Goal: Transaction & Acquisition: Subscribe to service/newsletter

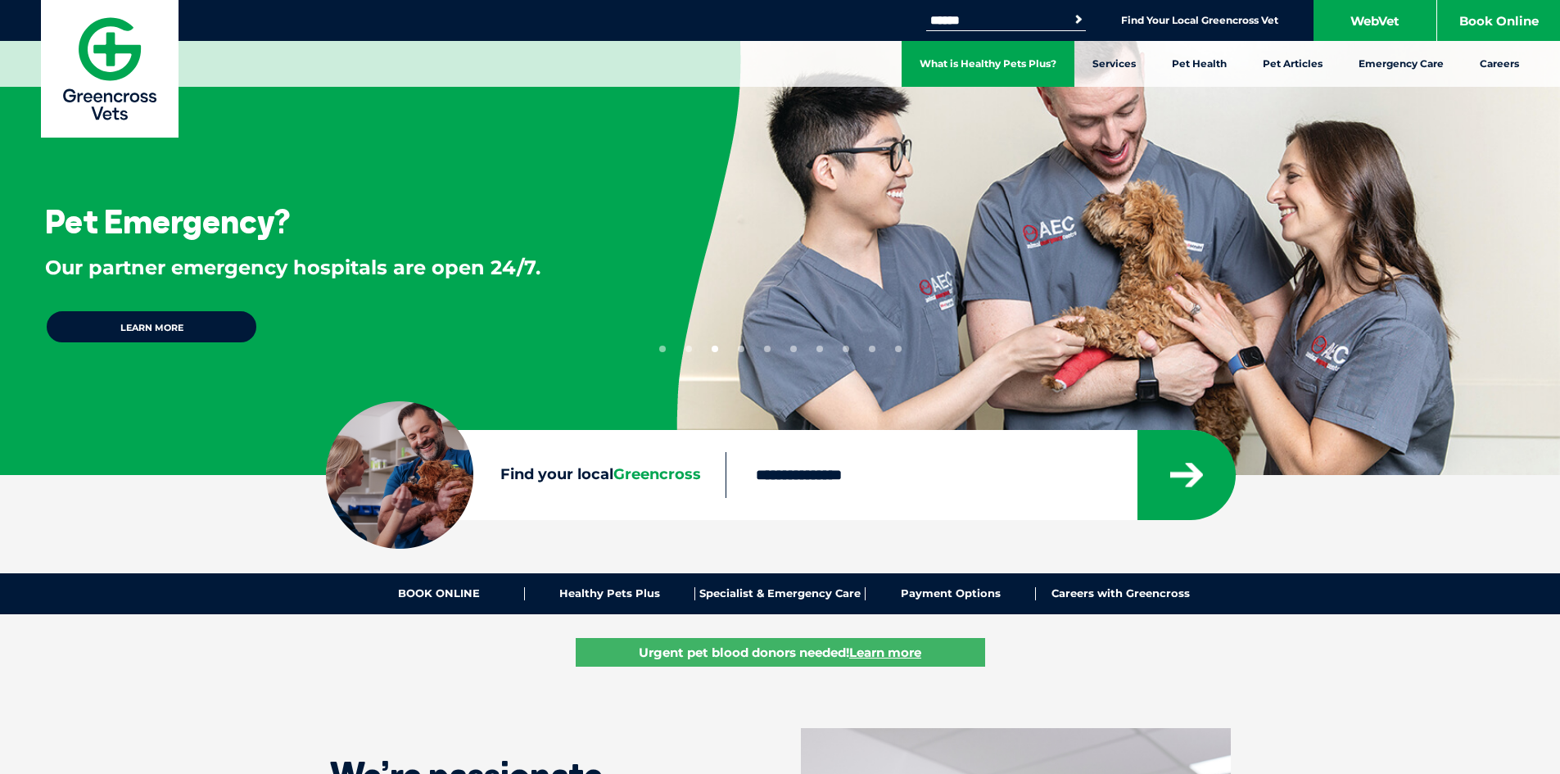
click at [1027, 65] on link "What is Healthy Pets Plus?" at bounding box center [987, 64] width 173 height 46
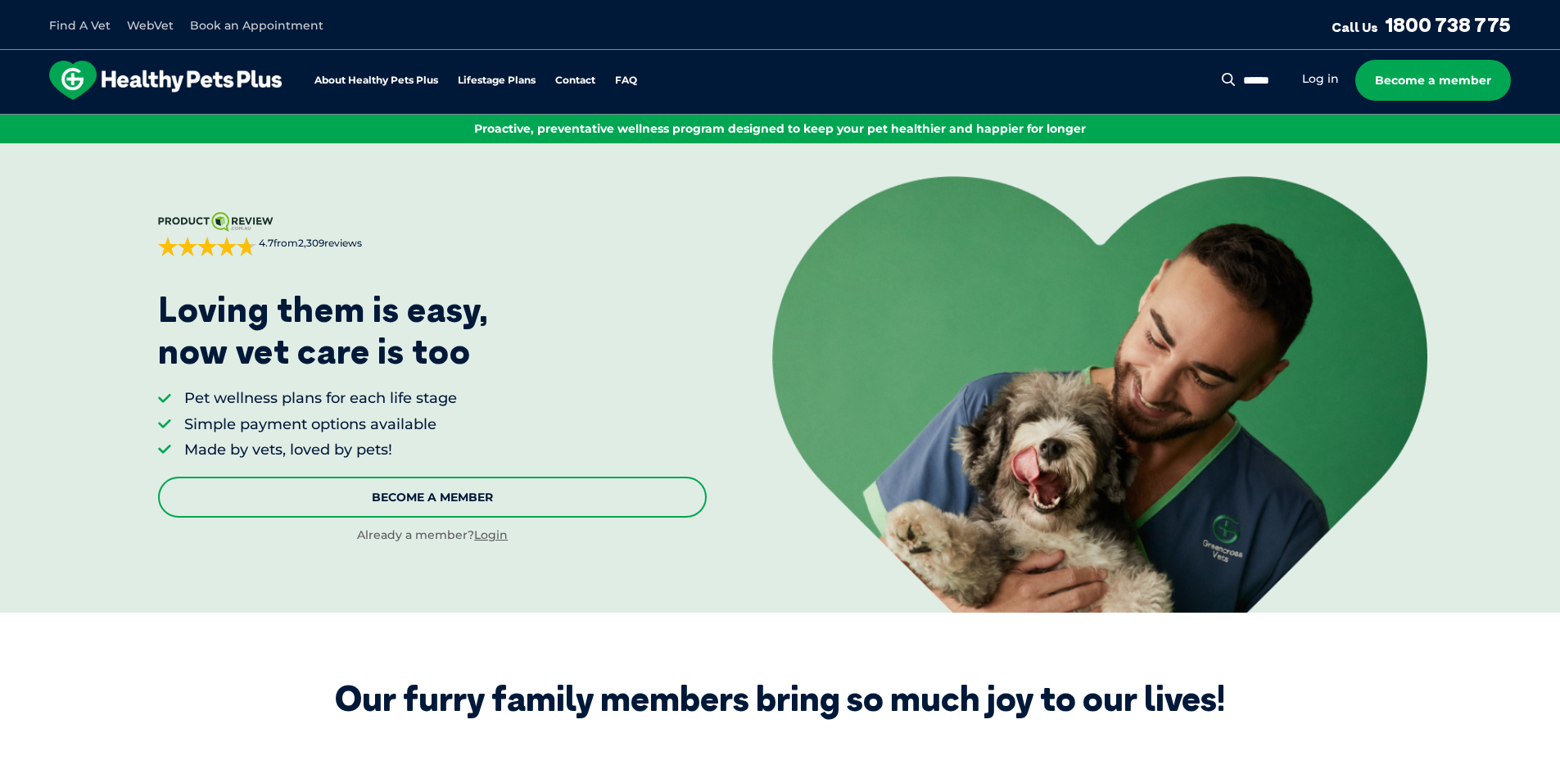
click at [434, 495] on link "Become A Member" at bounding box center [432, 496] width 548 height 41
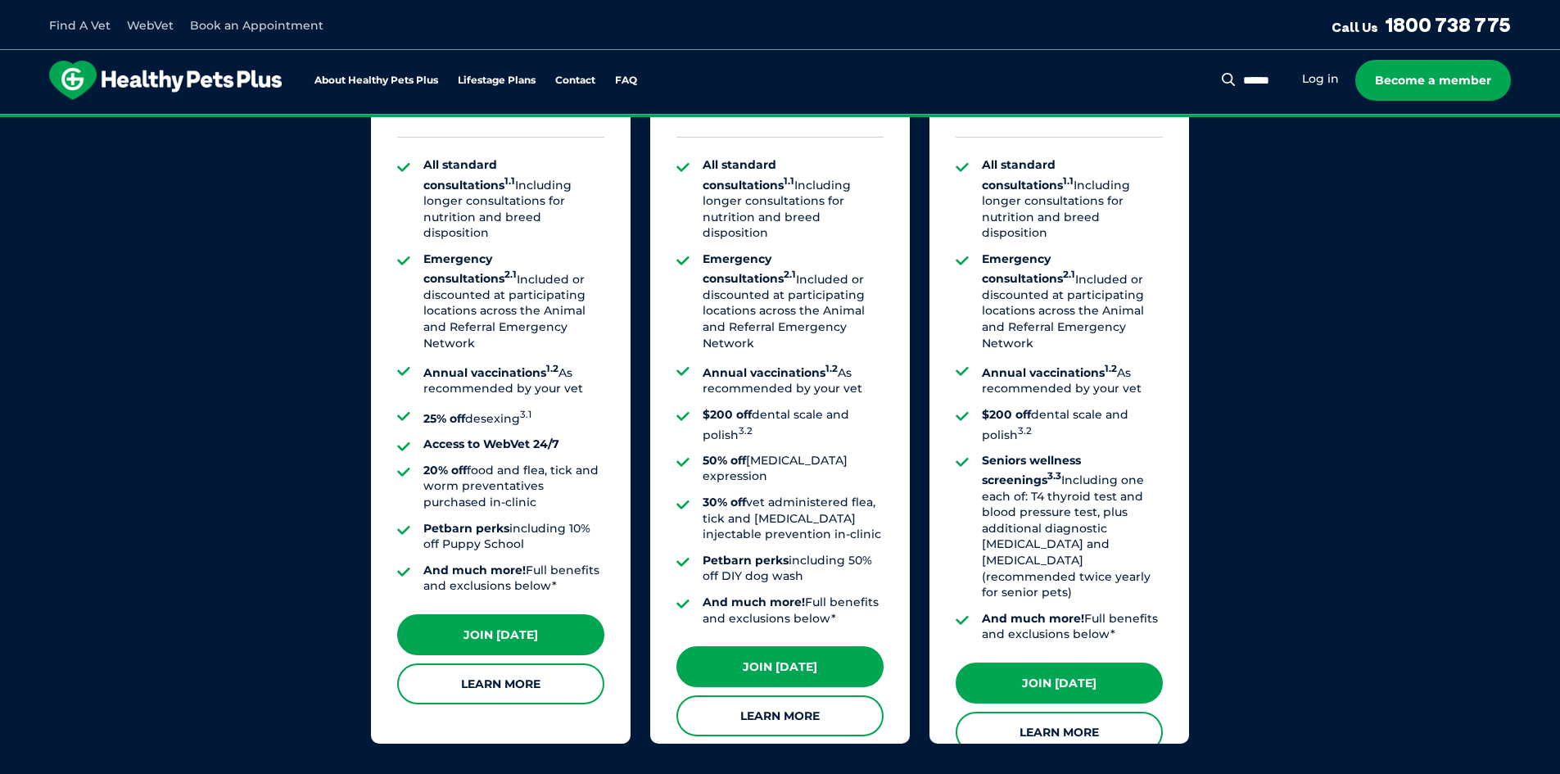
scroll to position [1321, 0]
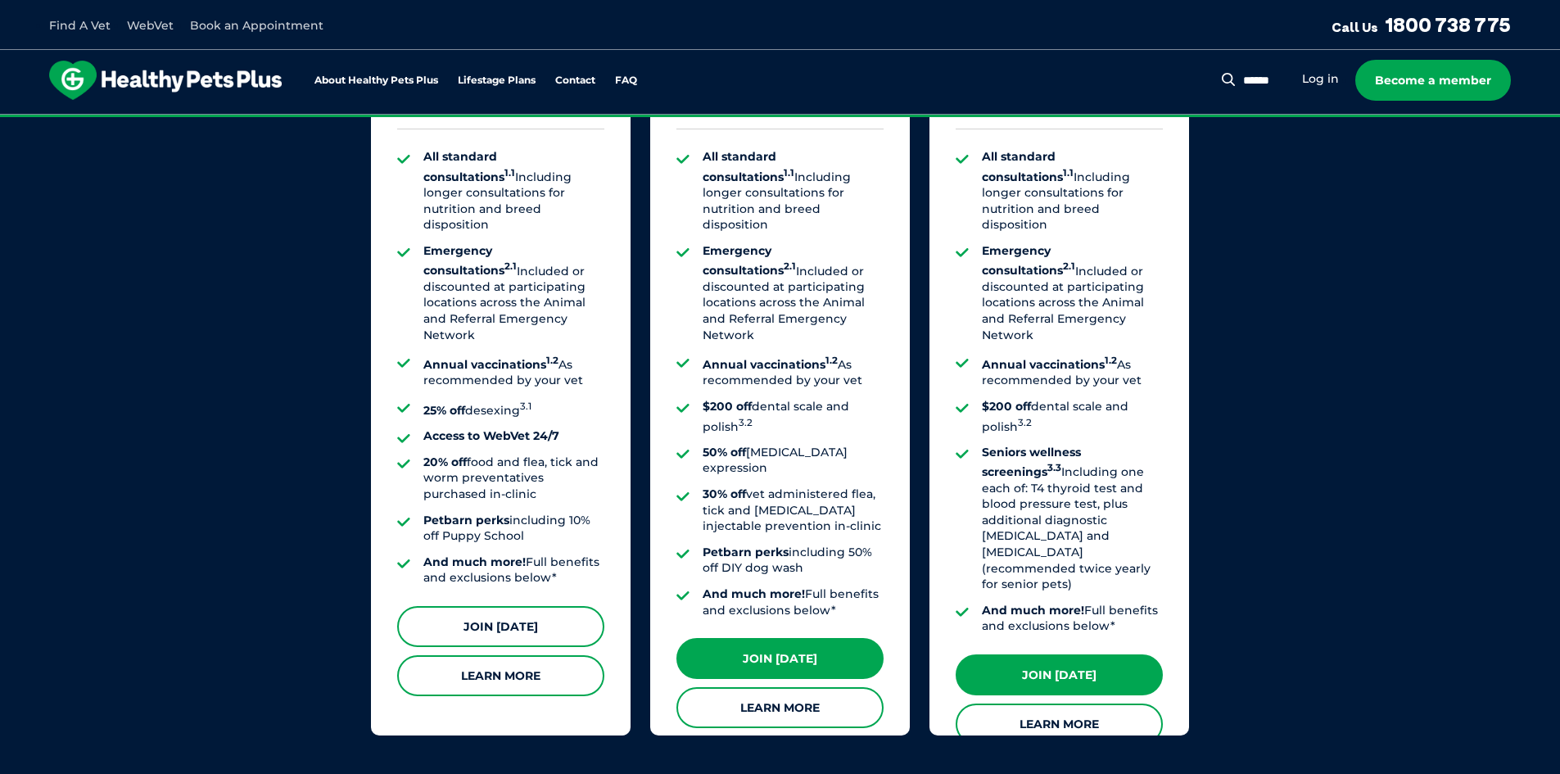
click at [510, 606] on link "Join [DATE]" at bounding box center [500, 626] width 207 height 41
click at [458, 606] on link "Join [DATE]" at bounding box center [500, 626] width 207 height 41
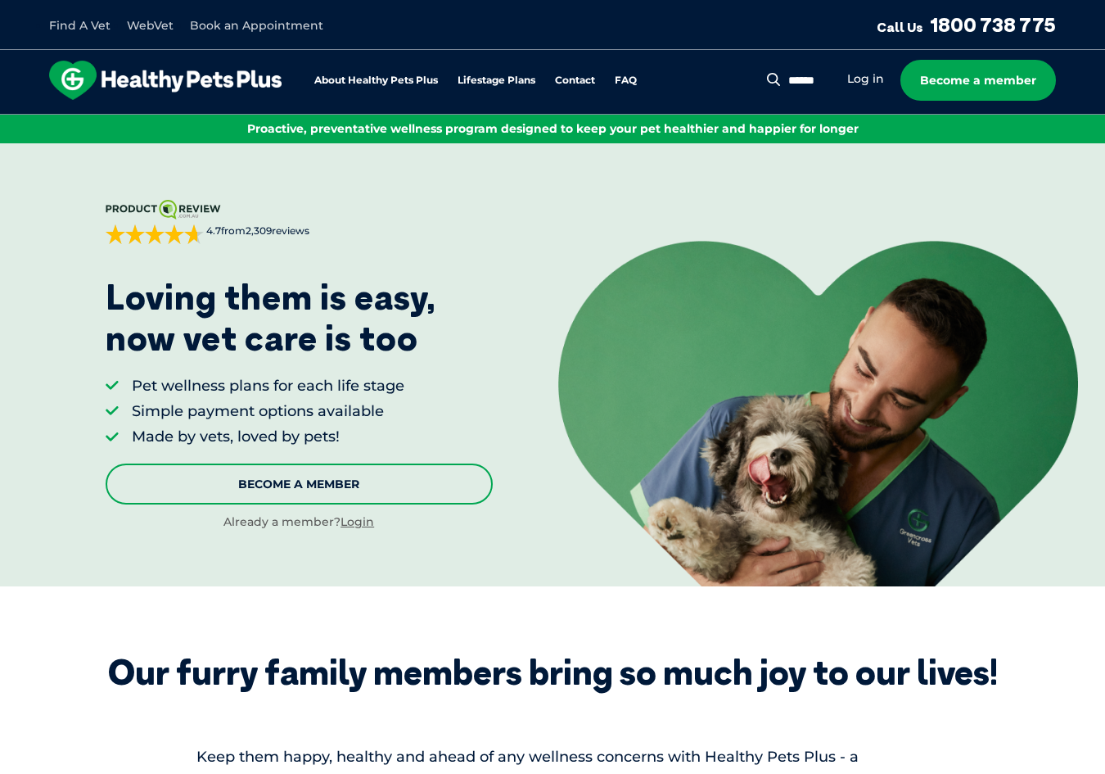
click at [323, 481] on link "Become A Member" at bounding box center [299, 483] width 387 height 41
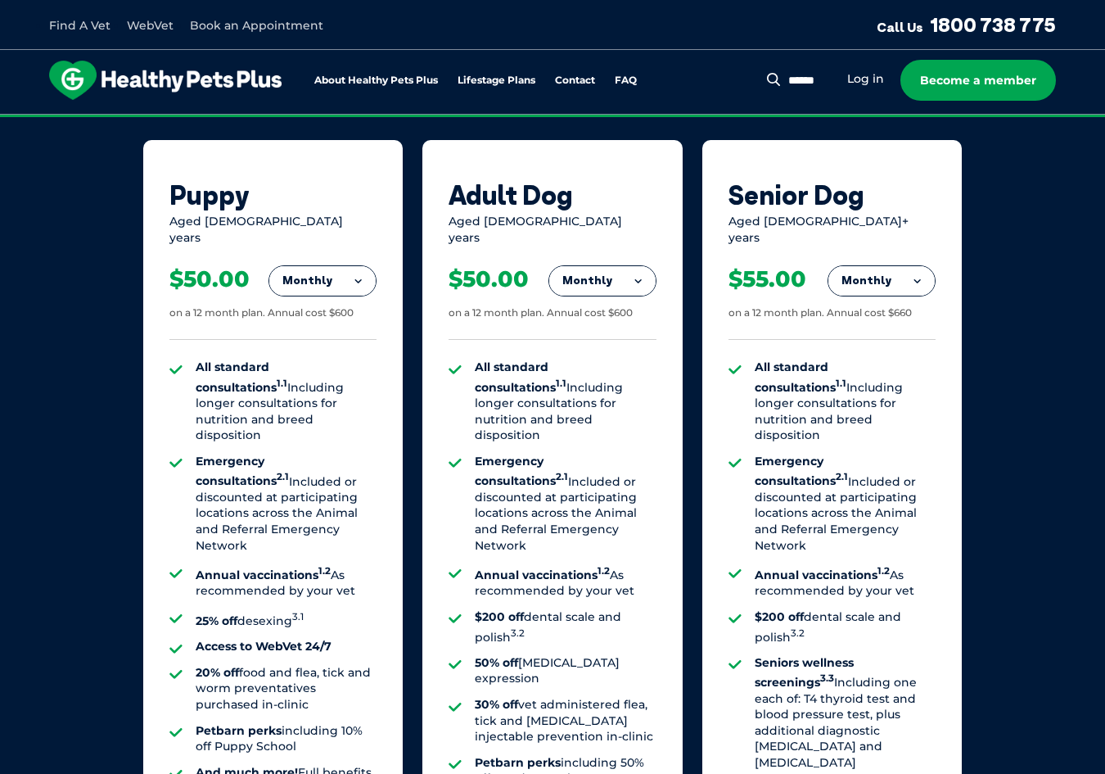
scroll to position [1159, 0]
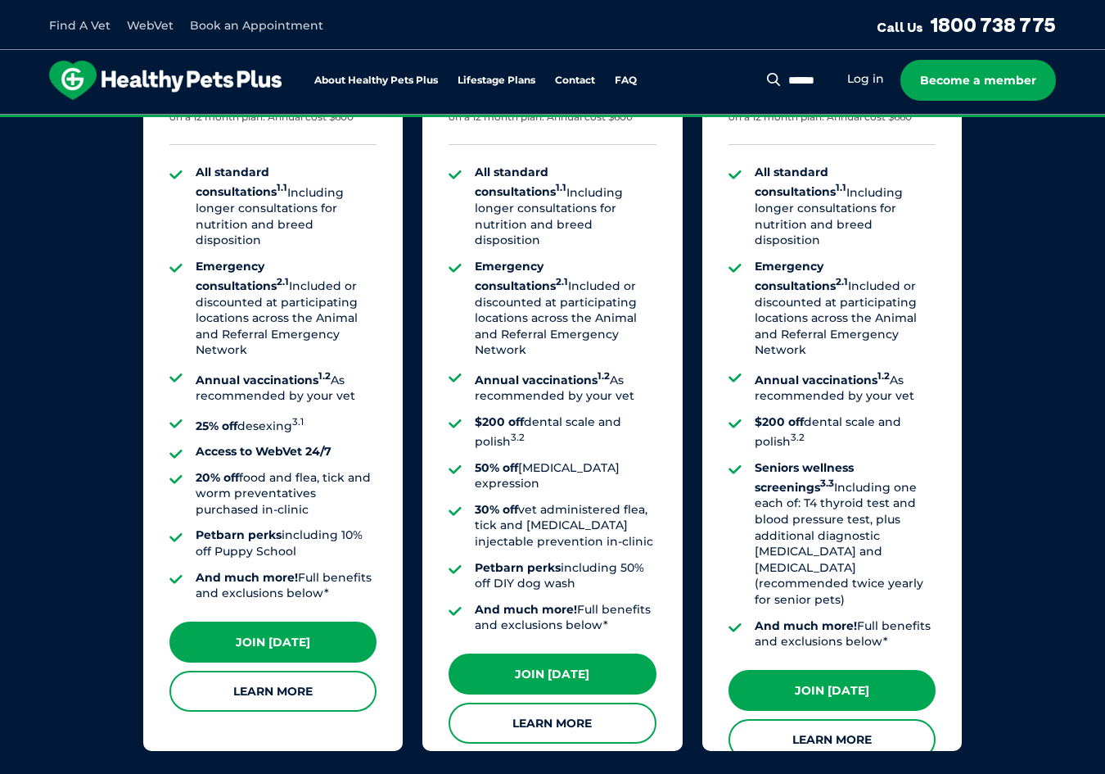
scroll to position [1296, 0]
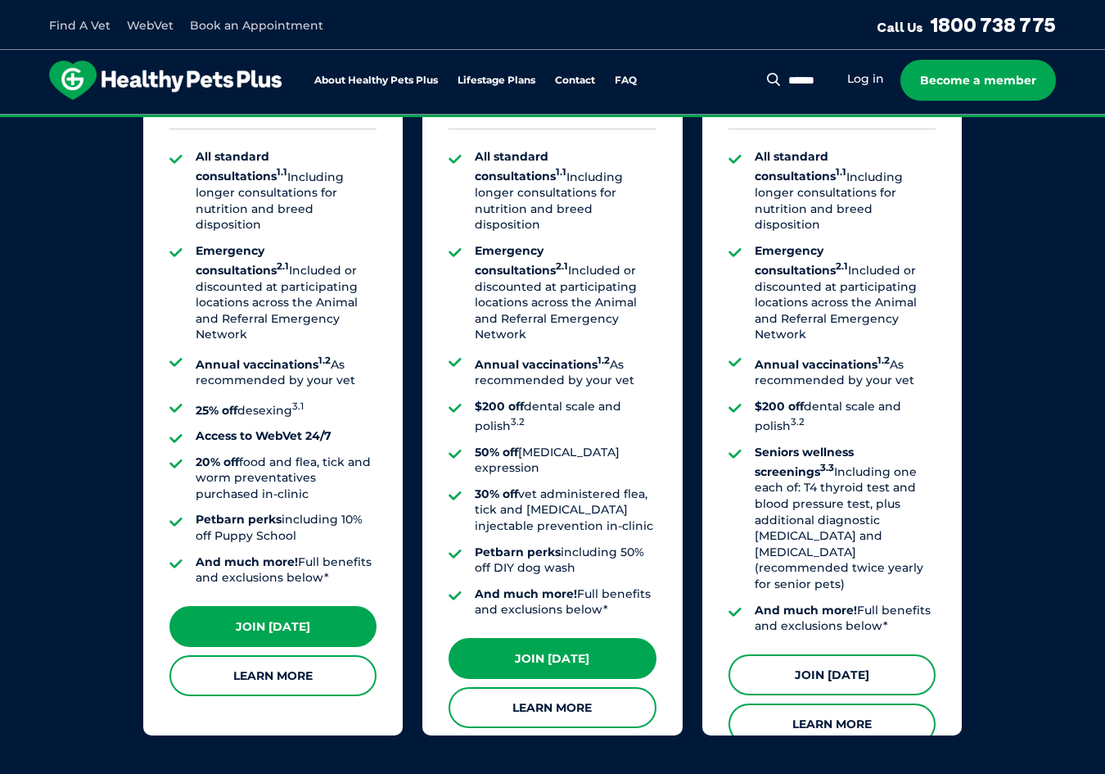
click at [790, 654] on link "Join Today" at bounding box center [832, 674] width 207 height 41
